Goal: Task Accomplishment & Management: Manage account settings

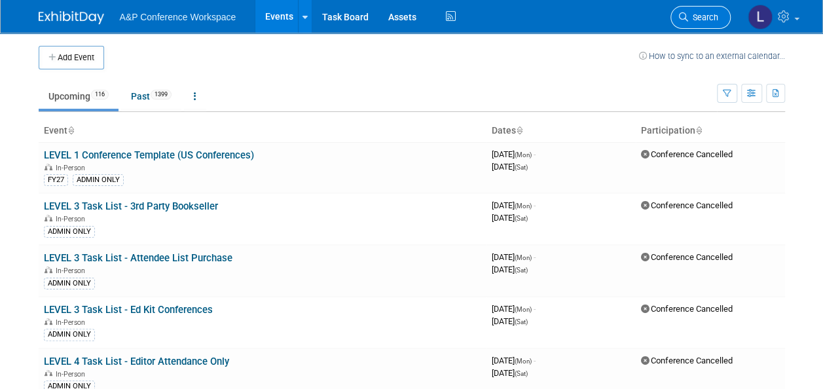
click at [710, 16] on span "Search" at bounding box center [704, 17] width 30 height 10
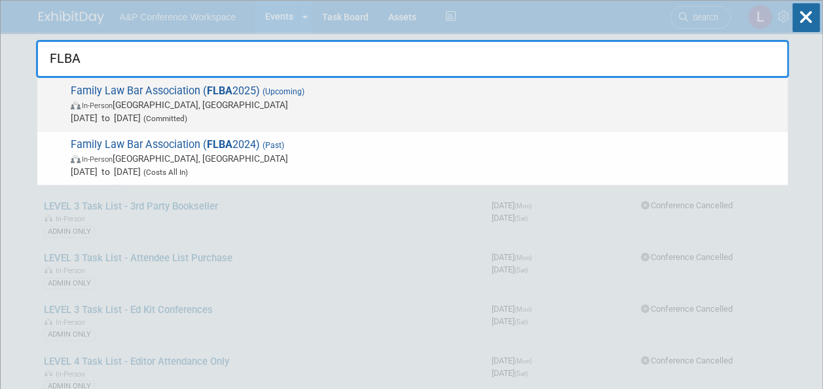
type input "FLBA"
click at [216, 85] on strong "FLBA" at bounding box center [220, 91] width 26 height 12
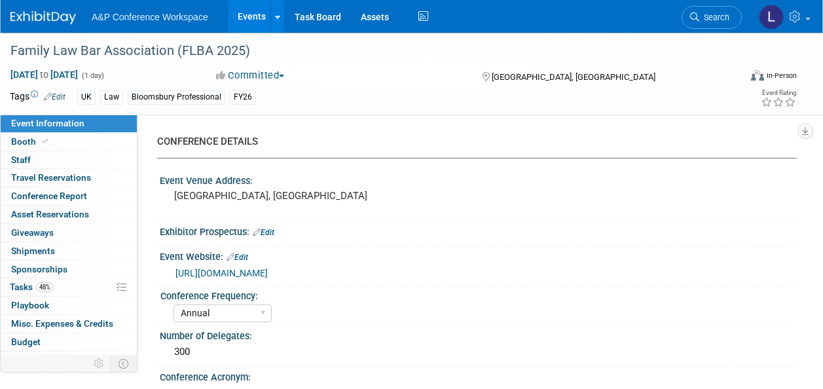
select select "Annual"
select select "Level 2"
select select "In-Person Booth"
select select "Law"
select select "Bloomsbury Professional"
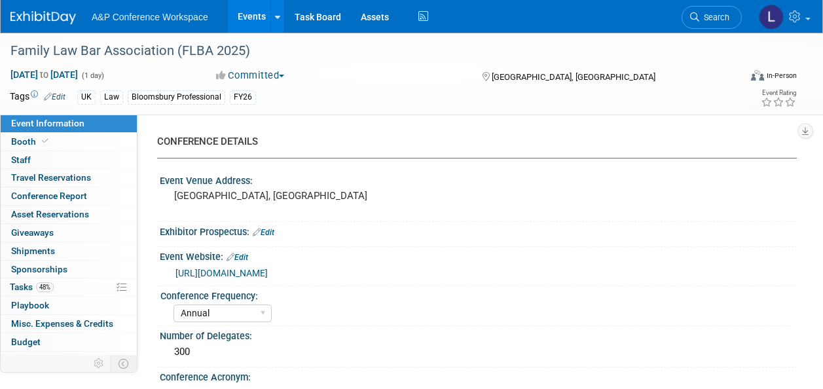
select select "Matt Hambridge"
select select "Louise Morgan"
select select "Rebecca Callow"
select select "Networking/Commissioning"
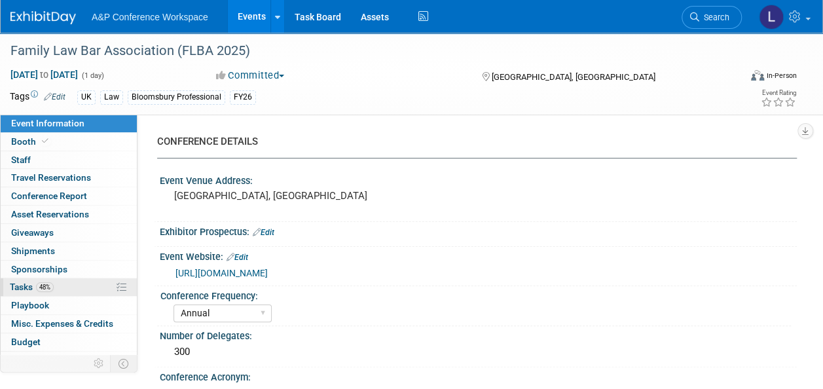
click at [29, 284] on span "Tasks 48%" at bounding box center [32, 287] width 44 height 10
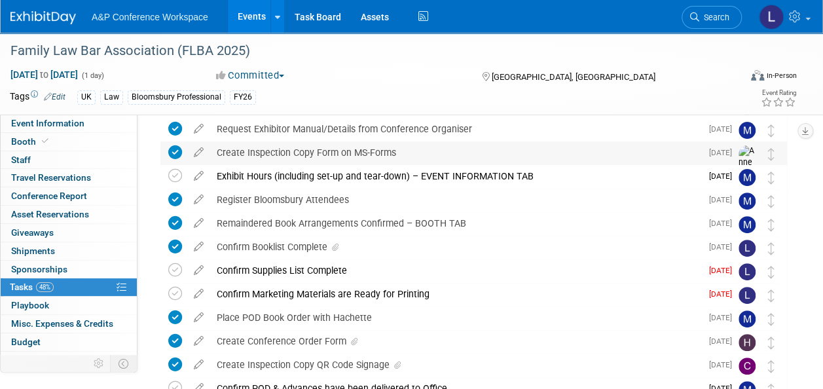
scroll to position [131, 0]
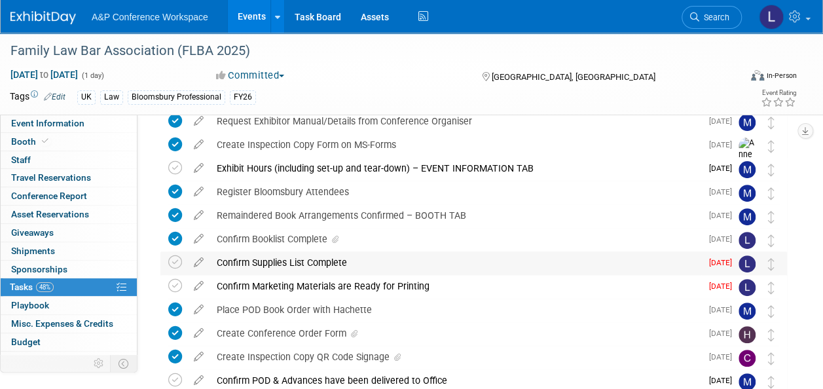
click at [290, 261] on div "Confirm Supplies List Complete" at bounding box center [455, 263] width 491 height 22
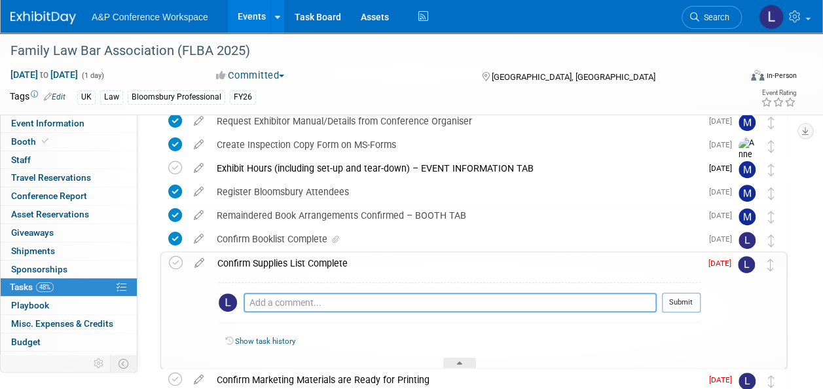
click at [400, 298] on textarea at bounding box center [450, 303] width 413 height 20
click at [202, 259] on icon at bounding box center [199, 260] width 23 height 16
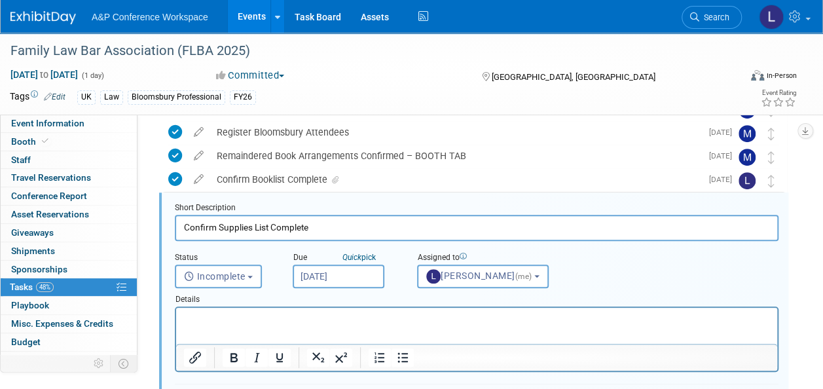
scroll to position [0, 0]
click at [244, 271] on span "Incomplete" at bounding box center [215, 276] width 62 height 10
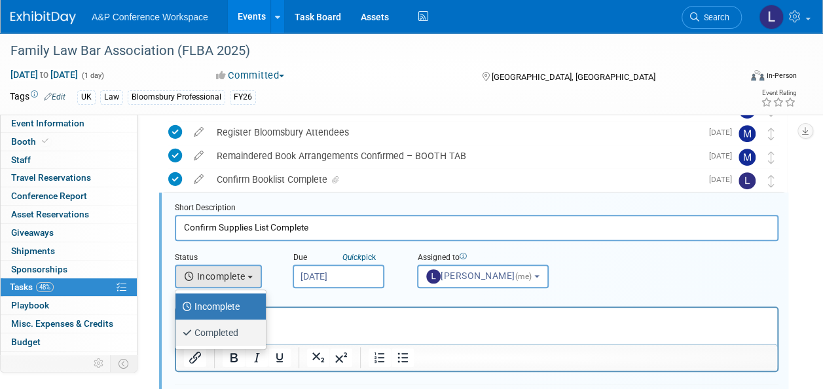
drag, startPoint x: 240, startPoint y: 327, endPoint x: 113, endPoint y: 15, distance: 336.5
click at [240, 327] on label "Completed" at bounding box center [217, 332] width 71 height 21
click at [178, 327] on input "Completed" at bounding box center [173, 331] width 9 height 9
select select "3"
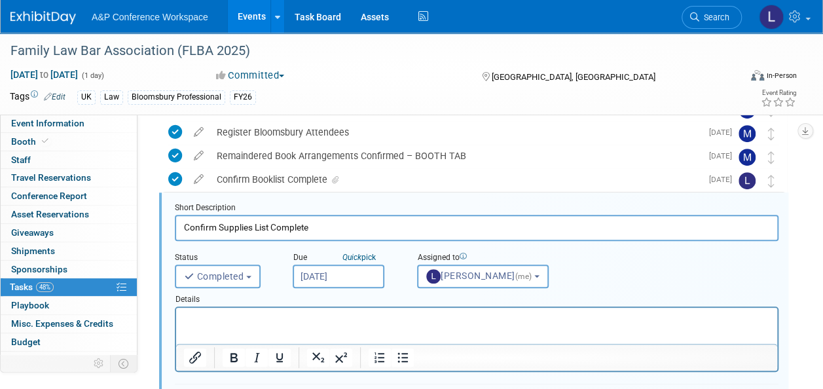
click at [377, 320] on p "Rich Text Area. Press ALT-0 for help." at bounding box center [477, 319] width 586 height 12
click at [194, 358] on icon "Insert/edit link" at bounding box center [195, 358] width 12 height 12
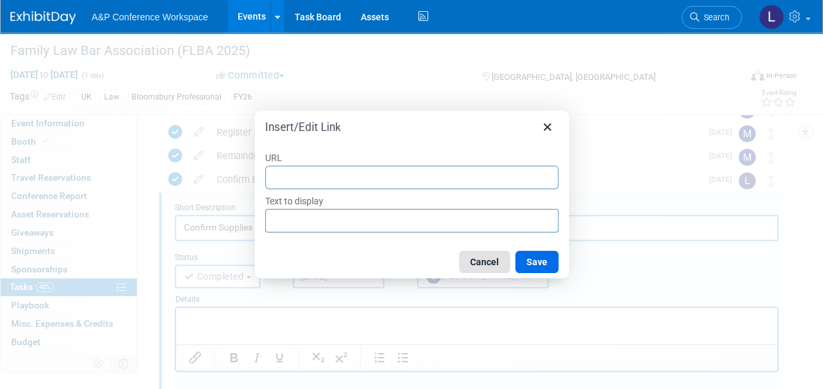
click at [488, 263] on button "Cancel" at bounding box center [484, 262] width 51 height 22
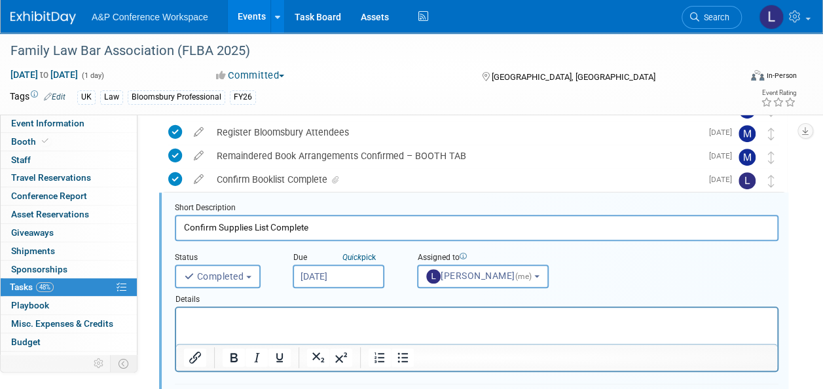
scroll to position [256, 0]
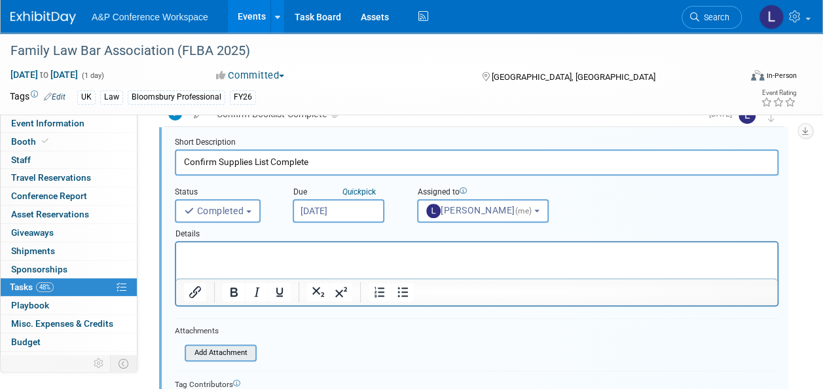
click at [221, 354] on input "file" at bounding box center [189, 353] width 134 height 14
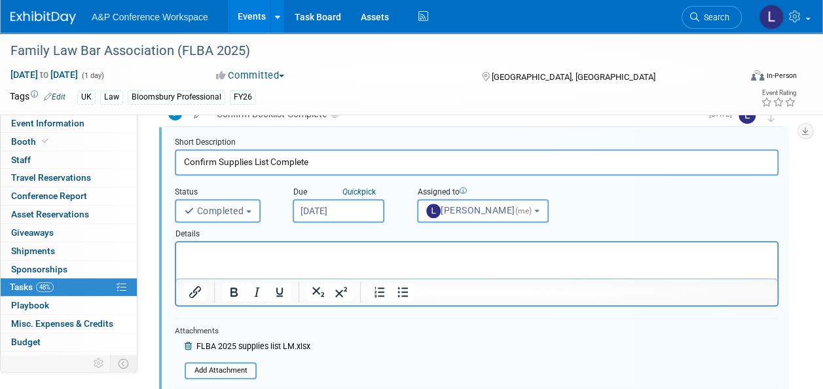
click at [277, 256] on p "Rich Text Area. Press ALT-0 for help." at bounding box center [477, 254] width 586 height 12
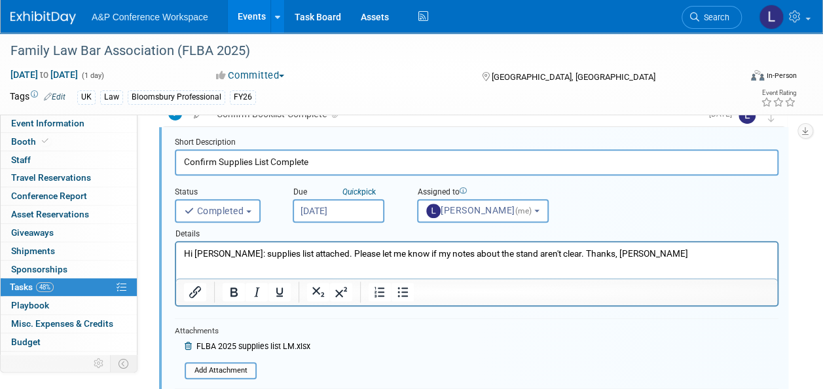
click at [478, 362] on form "Short Description Confirm Supplies List Complete Status <i class="far fa-clock"…" at bounding box center [477, 309] width 624 height 345
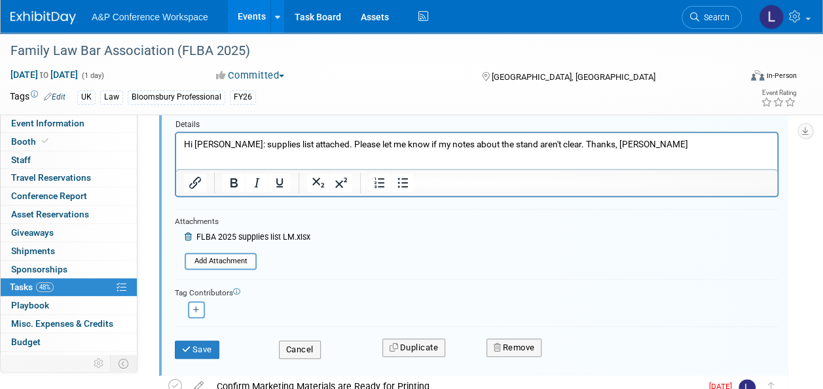
scroll to position [387, 0]
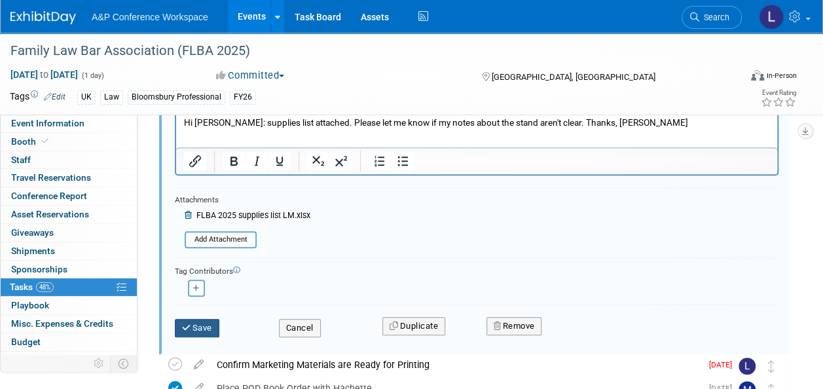
click at [207, 324] on button "Save" at bounding box center [197, 328] width 45 height 18
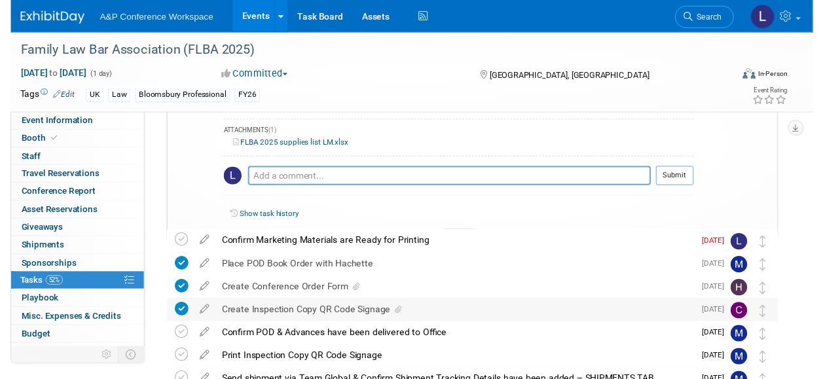
scroll to position [322, 0]
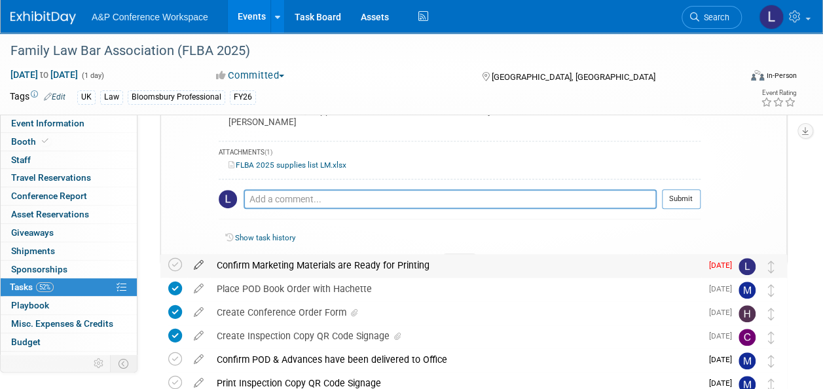
click at [200, 260] on icon at bounding box center [198, 262] width 23 height 16
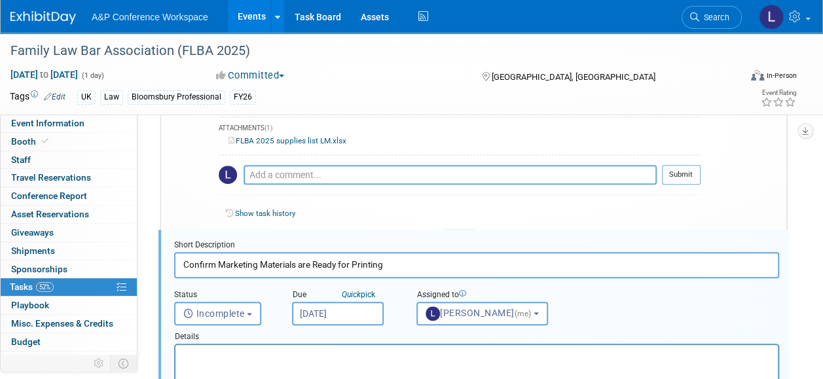
scroll to position [383, 0]
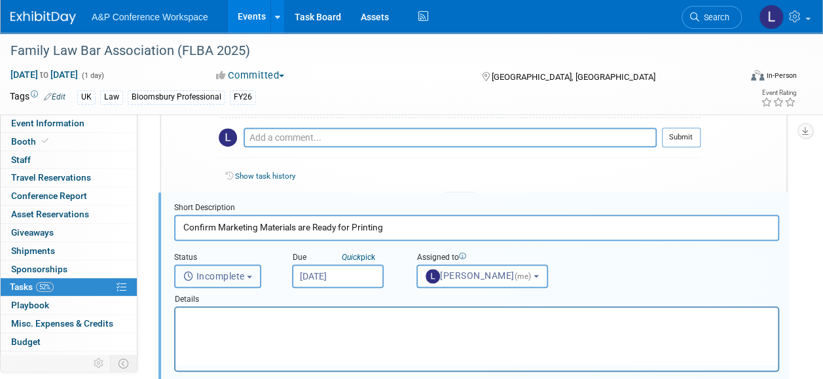
click at [244, 282] on button "Incomplete" at bounding box center [217, 277] width 87 height 24
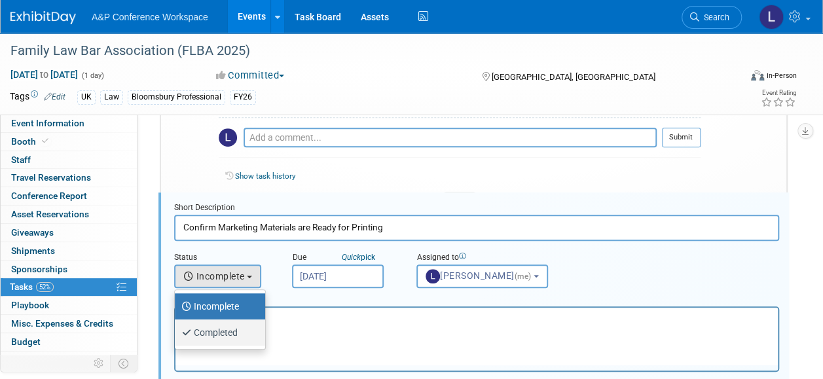
click at [232, 329] on label "Completed" at bounding box center [216, 332] width 71 height 21
click at [177, 329] on input "Completed" at bounding box center [172, 331] width 9 height 9
select select "3"
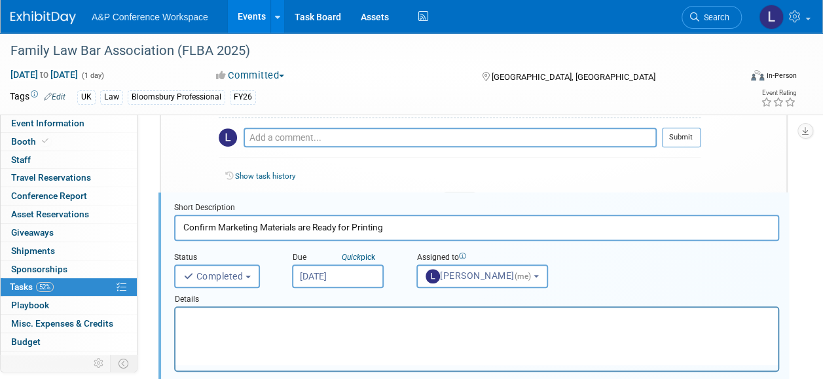
click at [315, 326] on html at bounding box center [477, 317] width 603 height 18
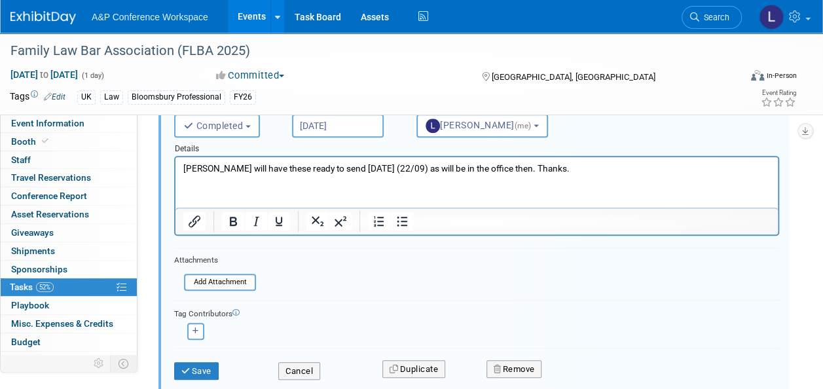
scroll to position [580, 0]
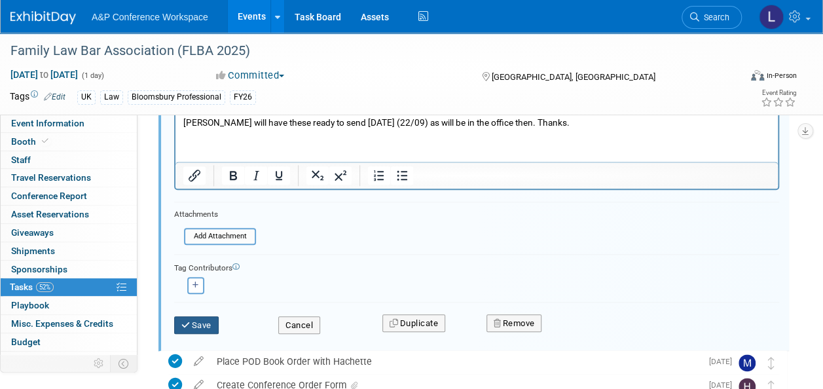
click at [202, 322] on button "Save" at bounding box center [196, 325] width 45 height 18
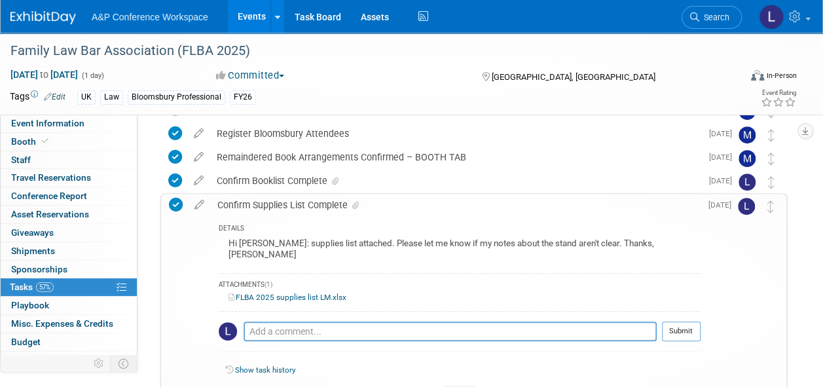
scroll to position [184, 0]
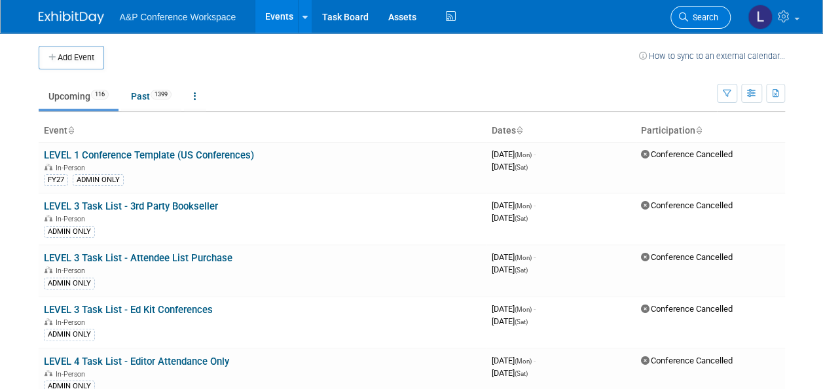
click at [704, 14] on span "Search" at bounding box center [704, 17] width 30 height 10
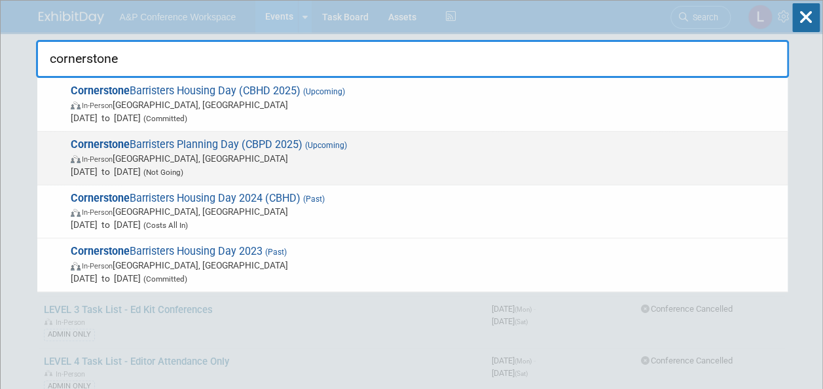
click at [196, 138] on span "Cornerstone Barristers Planning Day (CBPD 2025) (Upcoming) In-Person London, Un…" at bounding box center [424, 158] width 715 height 40
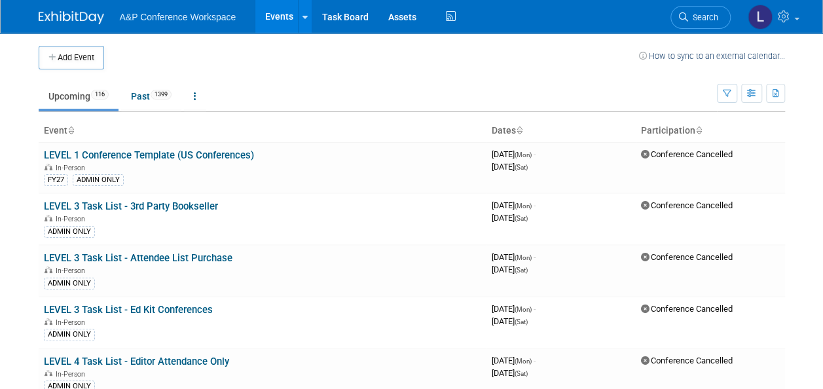
click at [703, 21] on span "Search" at bounding box center [704, 17] width 30 height 10
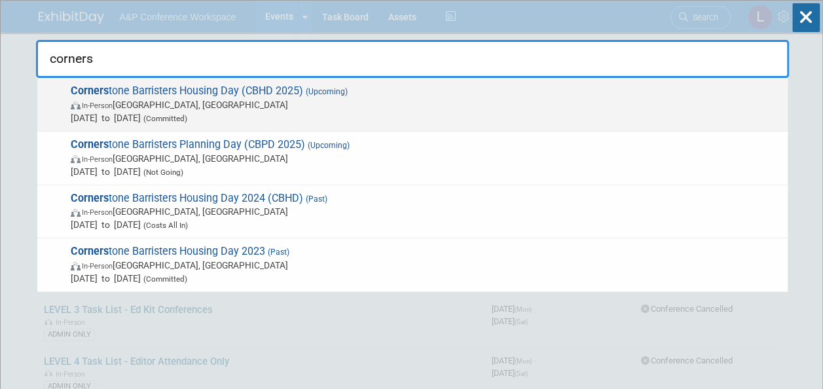
type input "corners"
click at [203, 87] on span "Corners tone Barristers Housing Day (CBHD 2025) (Upcoming) In-Person London, Un…" at bounding box center [424, 105] width 715 height 40
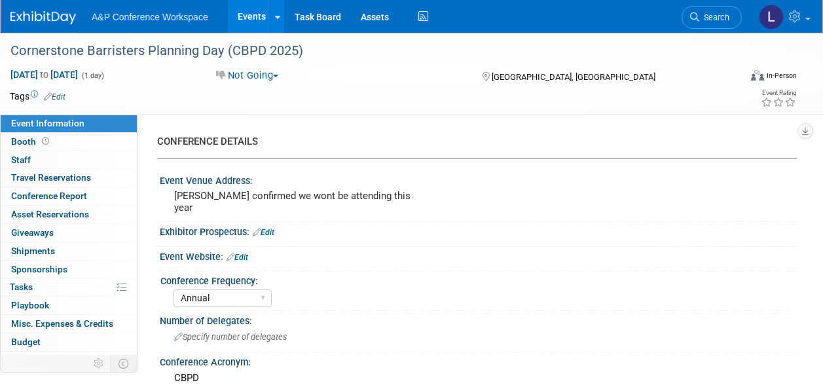
select select "Annual"
select select "Level 2"
select select "In-Person Booth"
select select "Law"
select select "Bloomsbury Professional"
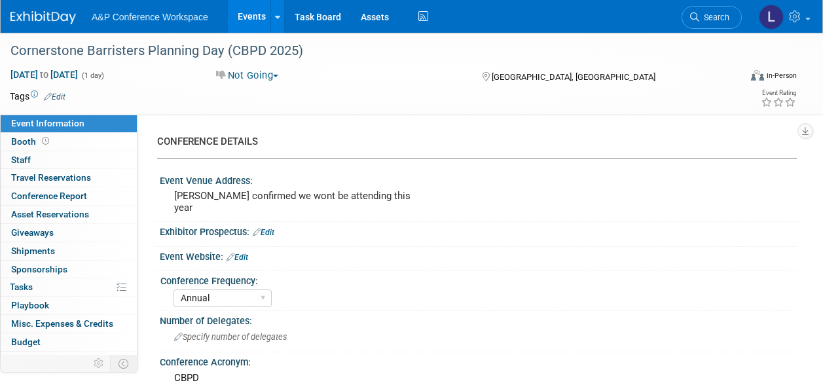
select select "[PERSON_NAME]"
select select "Networking/Commissioning"
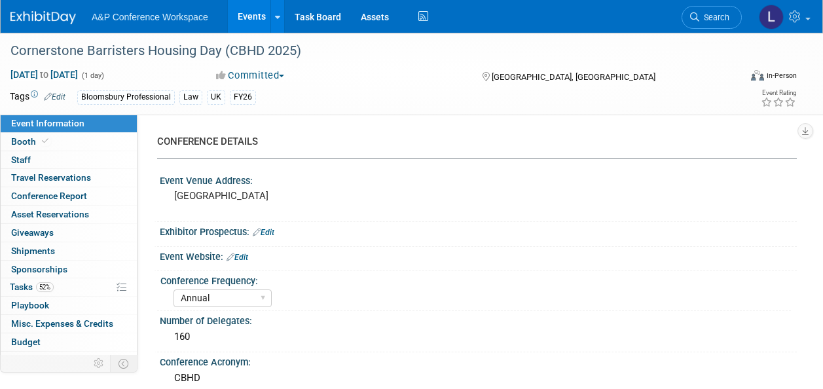
select select "Annual"
select select "Level 2"
select select "In-Person Booth"
select select "Law"
select select "Bloomsbury Professional"
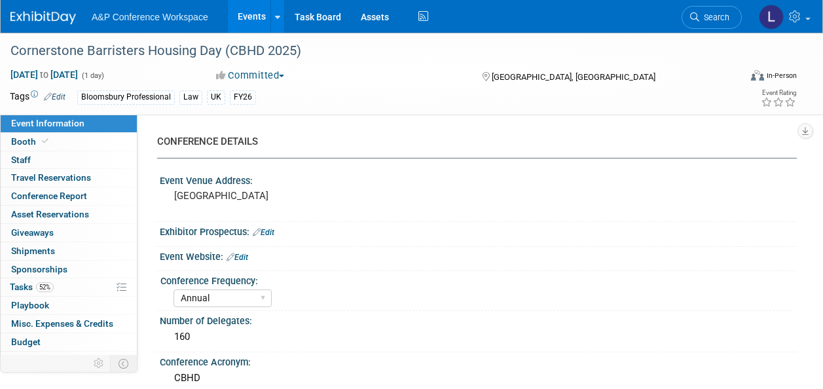
select select "[PERSON_NAME]"
select select "Brand/Subject Presence​"
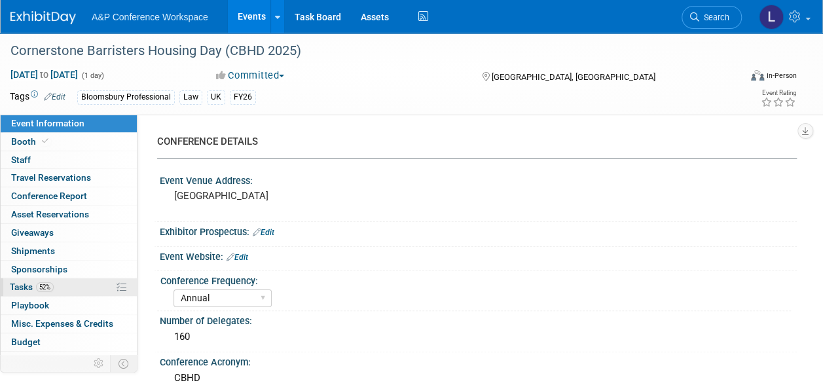
click at [36, 286] on span "Tasks 52%" at bounding box center [32, 287] width 44 height 10
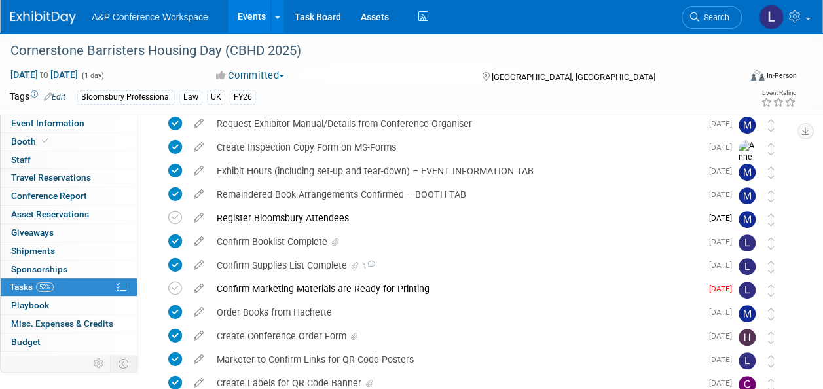
scroll to position [131, 0]
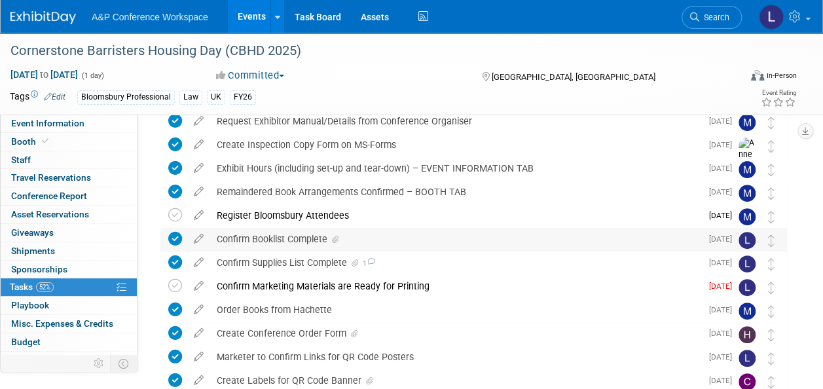
click at [309, 235] on div "Confirm Booklist Complete" at bounding box center [455, 239] width 491 height 22
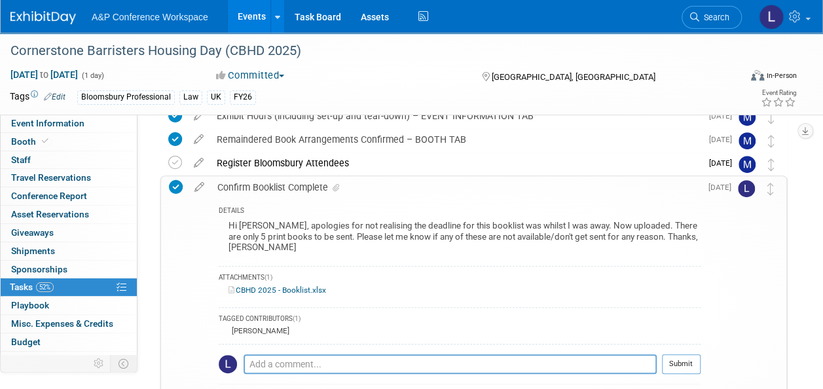
scroll to position [197, 0]
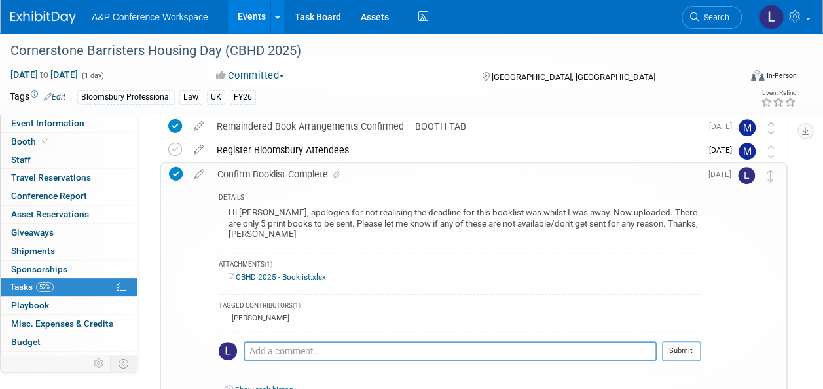
click at [283, 273] on link "CBHD 2025 - Booklist.xlsx" at bounding box center [278, 277] width 98 height 9
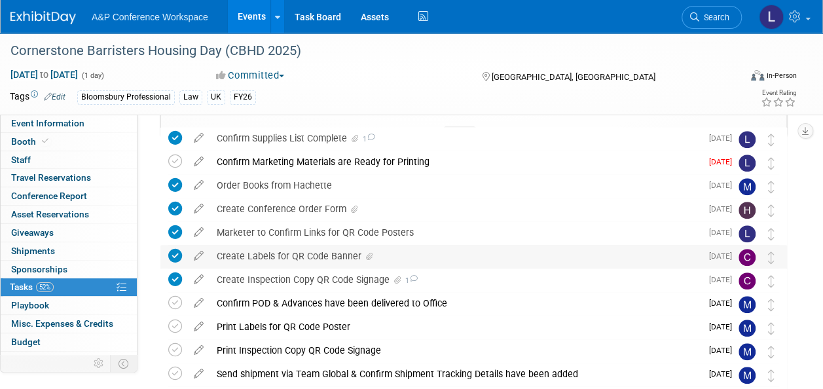
scroll to position [459, 0]
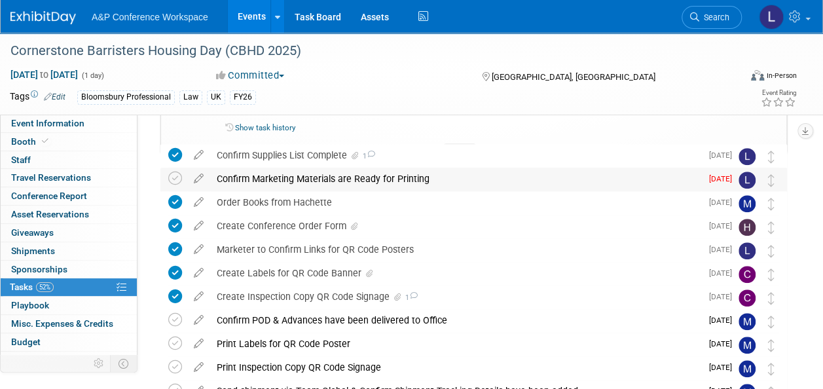
click at [337, 173] on div "Confirm Marketing Materials are Ready for Printing" at bounding box center [455, 179] width 491 height 22
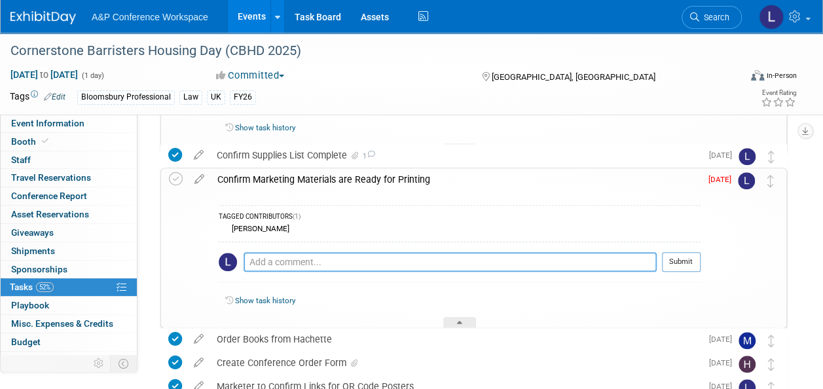
click at [326, 263] on textarea at bounding box center [450, 262] width 413 height 20
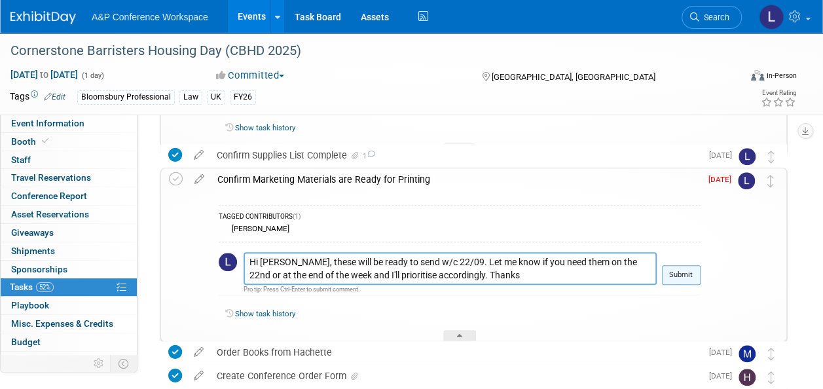
type textarea "Hi [PERSON_NAME], these will be ready to send w/c 22/09. Let me know if you nee…"
click at [672, 270] on button "Submit" at bounding box center [681, 275] width 39 height 20
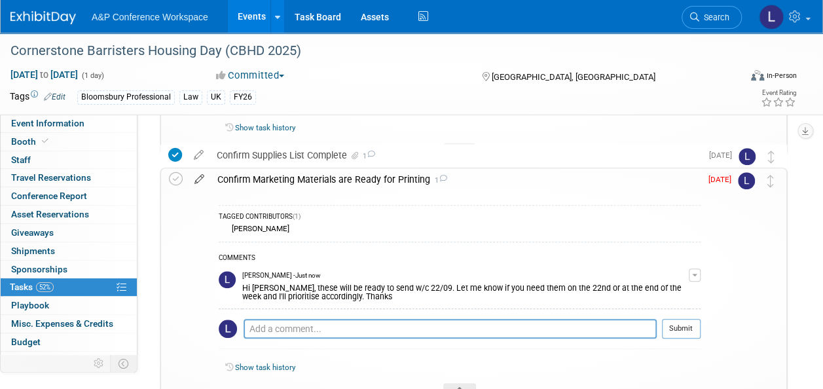
click at [198, 176] on icon at bounding box center [199, 176] width 23 height 16
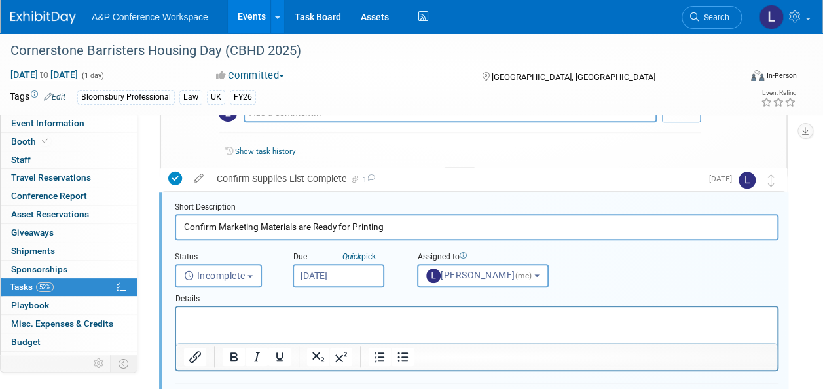
scroll to position [434, 0]
click at [253, 271] on button "Incomplete" at bounding box center [218, 277] width 87 height 24
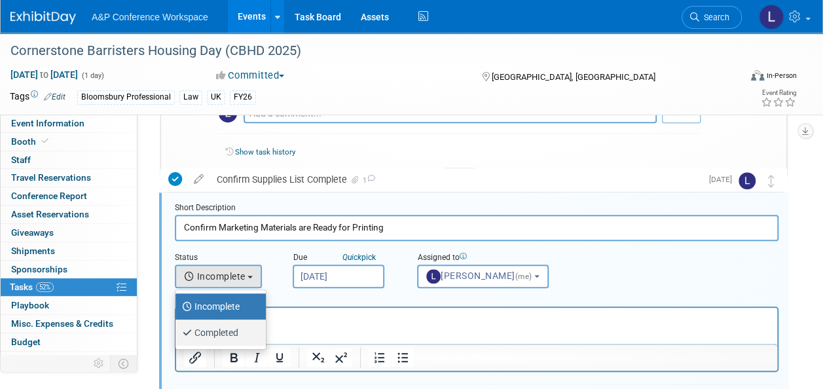
click at [233, 329] on label "Completed" at bounding box center [217, 332] width 71 height 21
click at [178, 329] on input "Completed" at bounding box center [173, 331] width 9 height 9
select select "3"
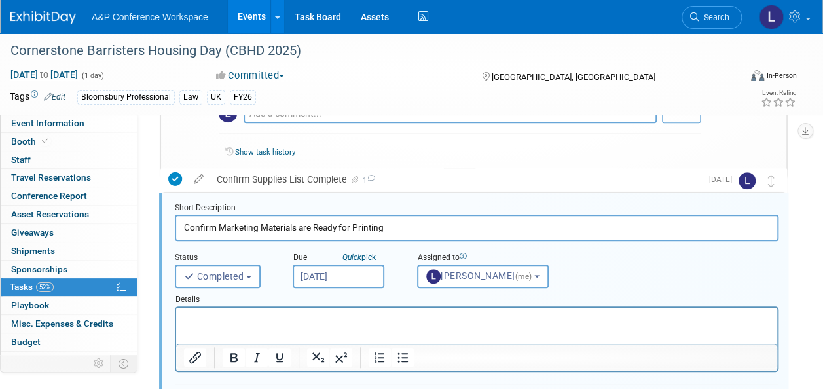
click at [268, 322] on p "Rich Text Area. Press ALT-0 for help." at bounding box center [477, 319] width 586 height 12
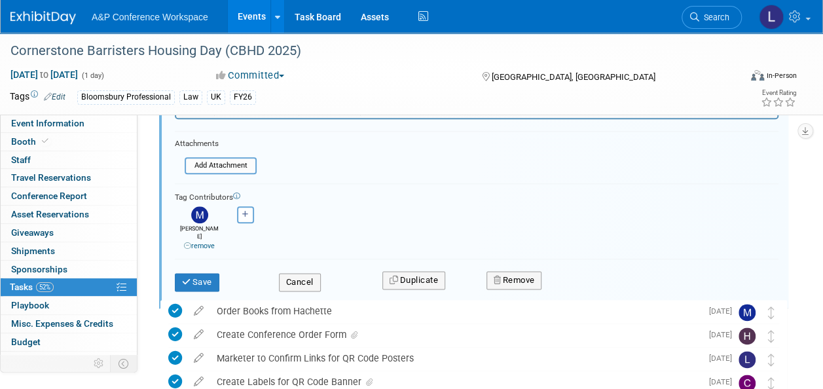
scroll to position [696, 0]
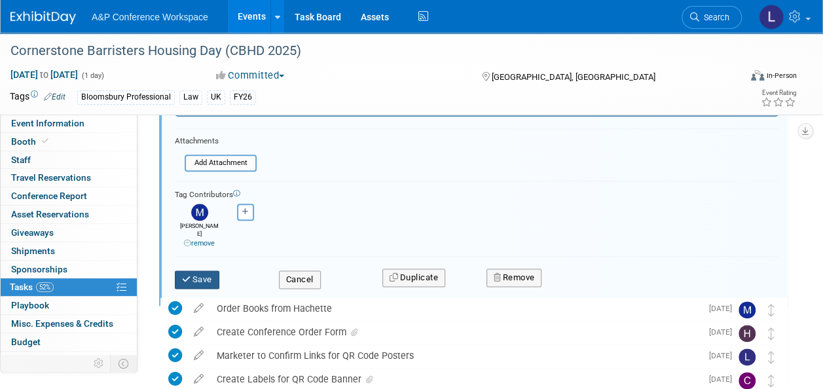
click at [200, 271] on button "Save" at bounding box center [197, 280] width 45 height 18
